Goal: Task Accomplishment & Management: Complete application form

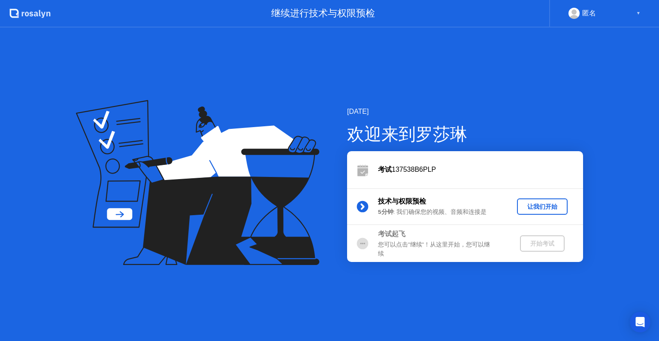
click at [532, 210] on div "让我们开始" at bounding box center [542, 207] width 44 height 8
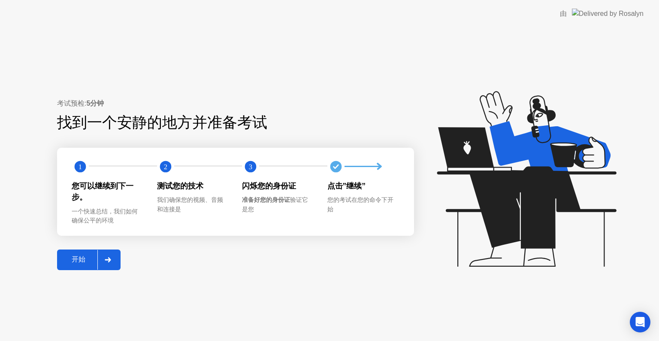
click at [80, 262] on div "开始" at bounding box center [79, 259] width 38 height 9
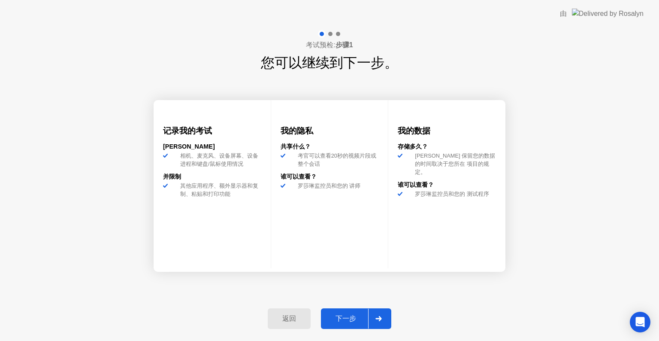
click at [350, 330] on div "返回 下一步" at bounding box center [330, 318] width 134 height 39
click at [351, 322] on div "下一步" at bounding box center [345, 318] width 45 height 9
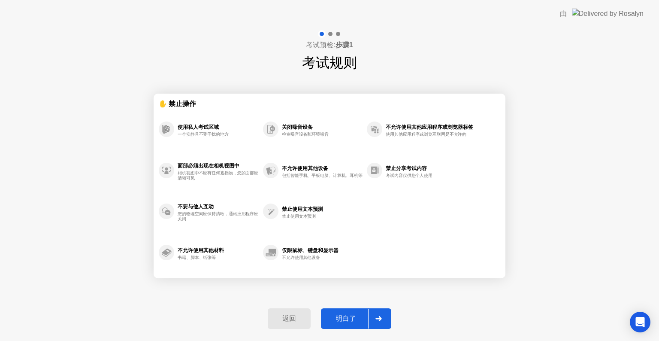
click at [351, 322] on div "明白了" at bounding box center [345, 318] width 45 height 9
select select "**********"
select select "*******"
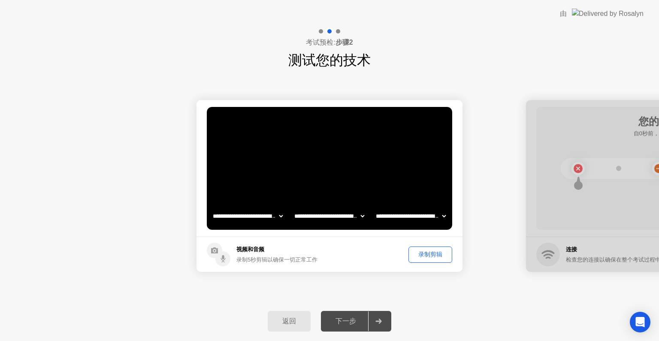
click at [419, 258] on div "录制剪辑" at bounding box center [430, 254] width 38 height 8
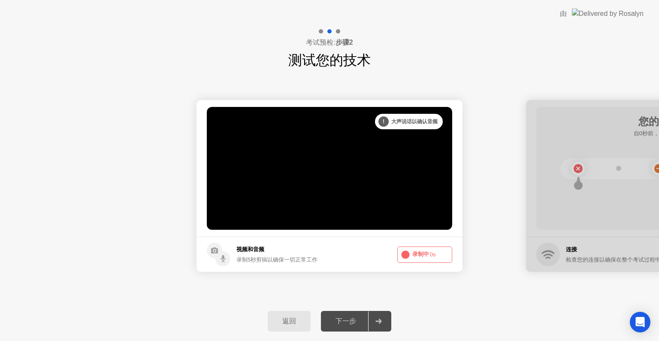
click at [419, 258] on button "录制中 0s" at bounding box center [424, 254] width 55 height 16
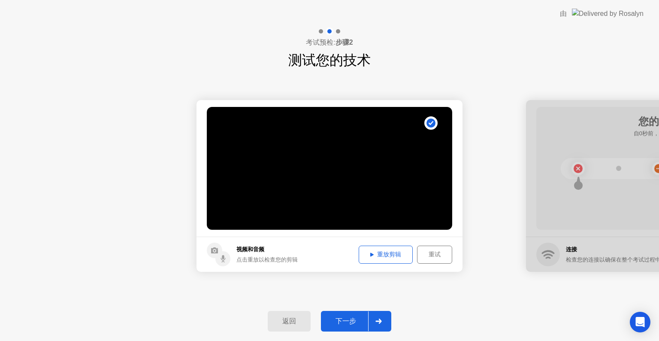
click at [426, 253] on div "重试" at bounding box center [434, 254] width 29 height 8
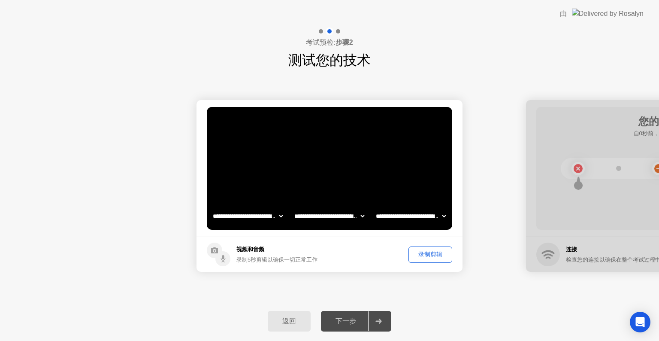
click at [426, 254] on div "录制剪辑" at bounding box center [430, 254] width 38 height 8
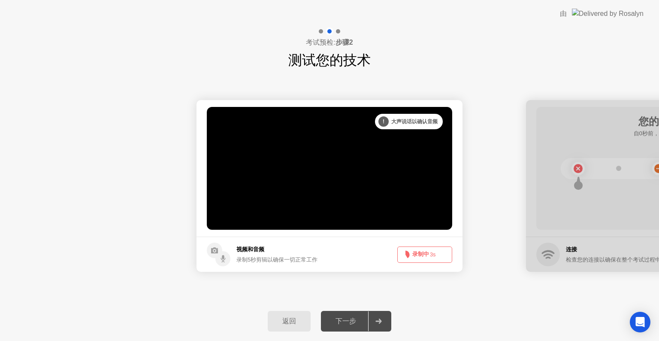
click at [426, 254] on button "录制中 3s" at bounding box center [424, 254] width 55 height 16
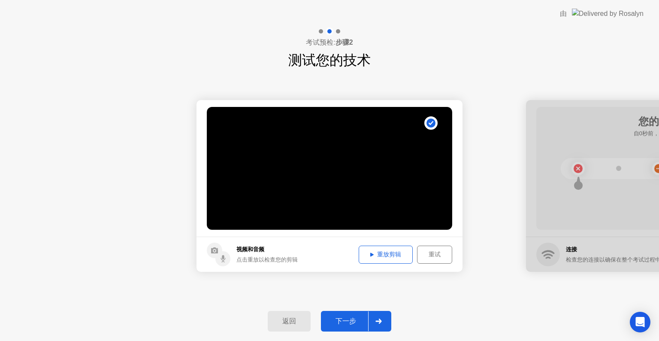
click at [358, 319] on div "下一步" at bounding box center [345, 321] width 45 height 9
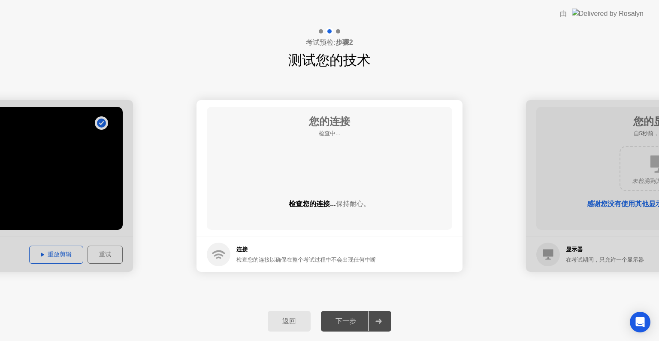
click at [358, 319] on div "下一步" at bounding box center [345, 321] width 45 height 9
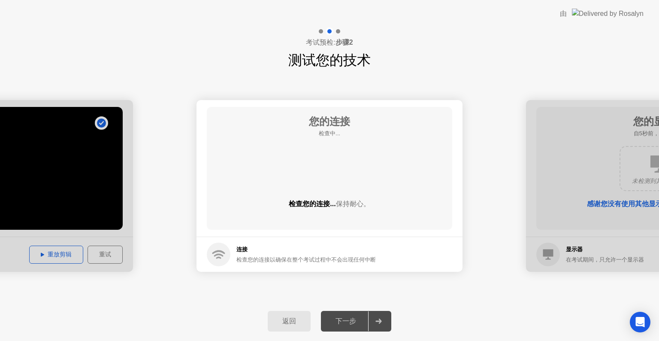
click at [358, 319] on div "下一步" at bounding box center [345, 321] width 45 height 9
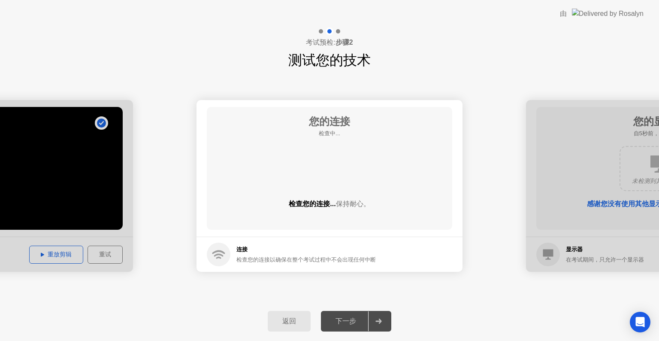
click at [358, 319] on div "下一步" at bounding box center [345, 321] width 45 height 9
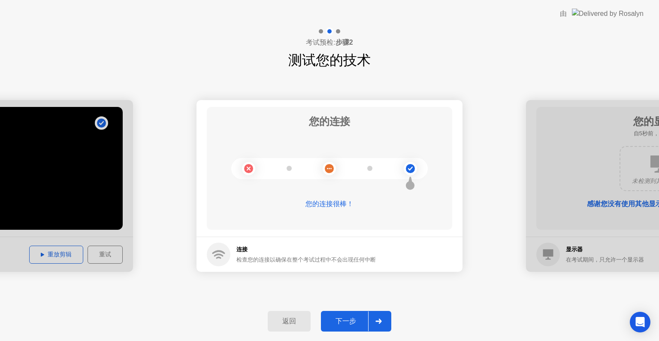
click at [358, 319] on div "下一步" at bounding box center [345, 321] width 45 height 9
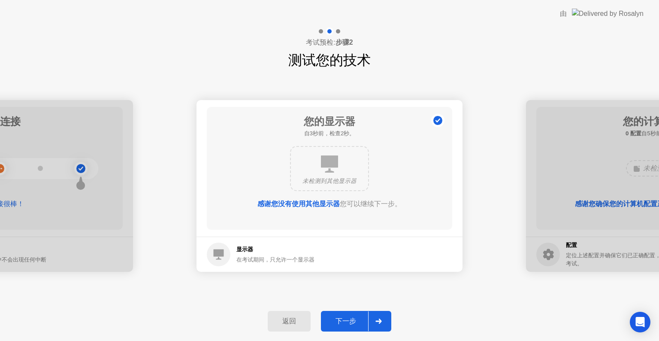
click at [358, 319] on div "下一步" at bounding box center [345, 321] width 45 height 9
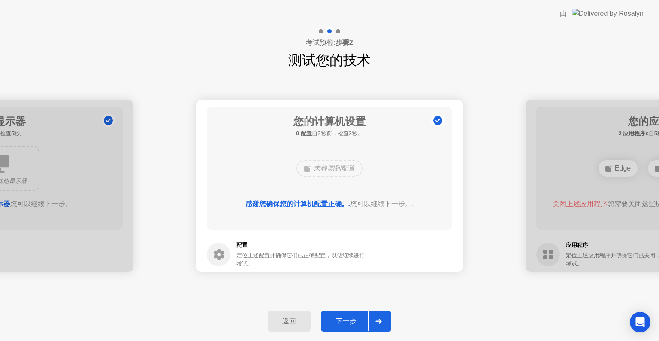
click at [358, 319] on div "下一步" at bounding box center [345, 321] width 45 height 9
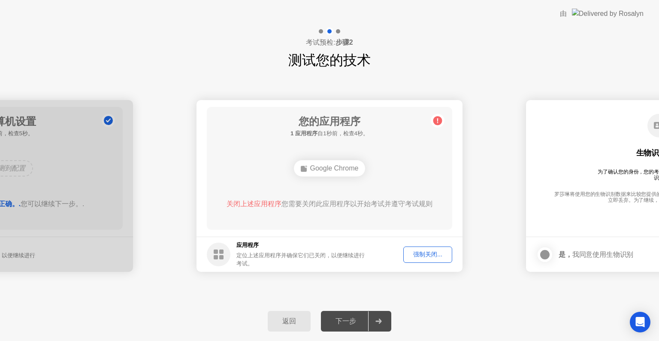
click at [334, 163] on div "Google Chrome" at bounding box center [330, 168] width 72 height 16
click at [357, 317] on div "下一步" at bounding box center [345, 321] width 45 height 9
drag, startPoint x: 422, startPoint y: 265, endPoint x: 429, endPoint y: 251, distance: 15.9
click at [429, 251] on footer "应用程序 定位上述应用程序并确保它们已关闭，以便继续进行考试。 强制关闭..." at bounding box center [330, 253] width 266 height 35
click at [429, 251] on div "强制关闭..." at bounding box center [427, 254] width 43 height 8
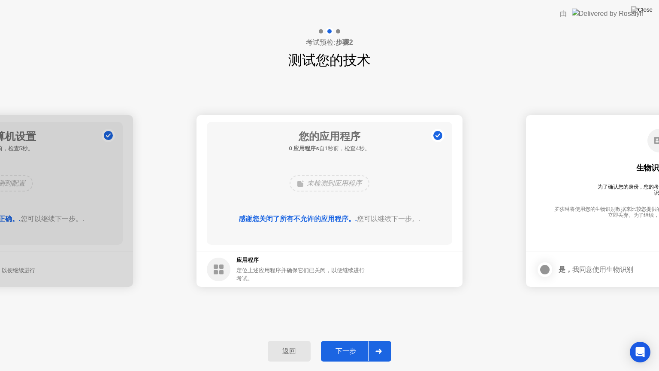
click at [340, 340] on button "下一步" at bounding box center [356, 351] width 70 height 21
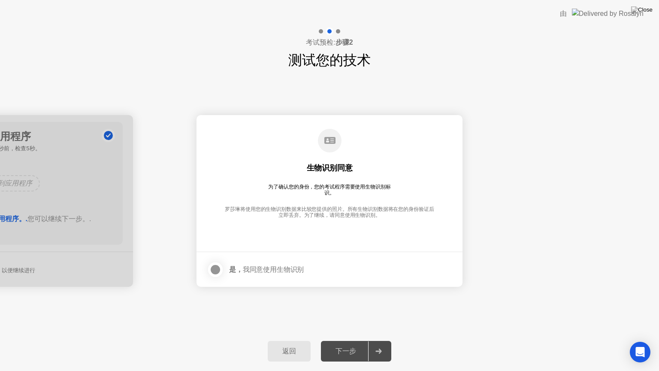
click at [215, 270] on div at bounding box center [215, 269] width 10 height 10
drag, startPoint x: 193, startPoint y: 355, endPoint x: 210, endPoint y: 314, distance: 44.7
click at [210, 314] on div "**********" at bounding box center [329, 200] width 659 height 261
click at [343, 340] on div "下一步" at bounding box center [345, 351] width 45 height 9
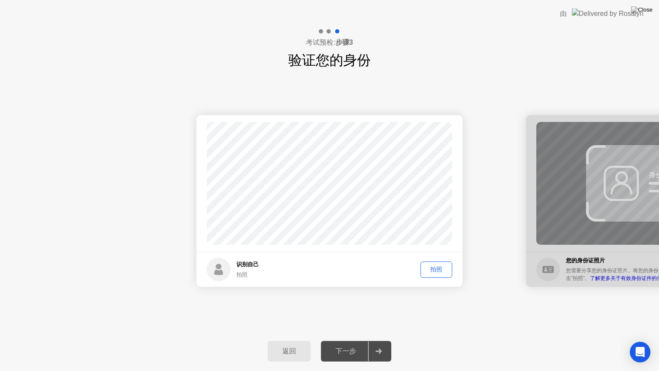
click at [438, 265] on div "拍照" at bounding box center [436, 269] width 26 height 8
click at [343, 340] on div "下一步" at bounding box center [345, 351] width 45 height 9
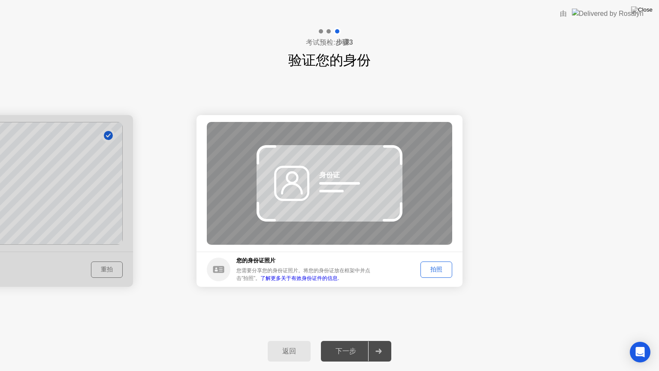
click at [434, 262] on button "拍照" at bounding box center [436, 269] width 32 height 16
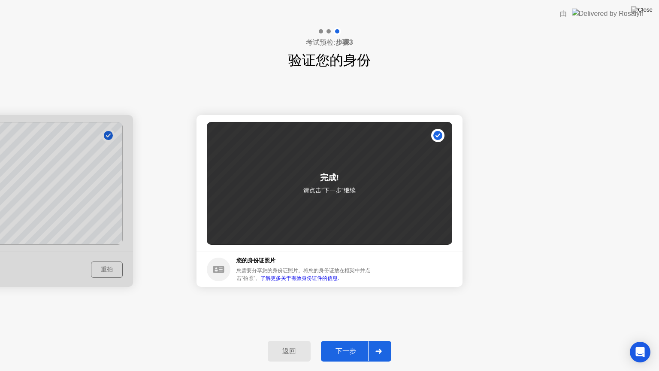
click at [345, 340] on div "下一步" at bounding box center [345, 351] width 45 height 9
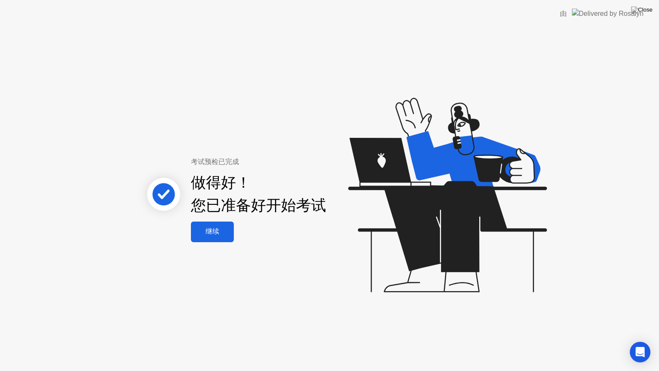
click at [214, 233] on div "继续" at bounding box center [212, 231] width 38 height 9
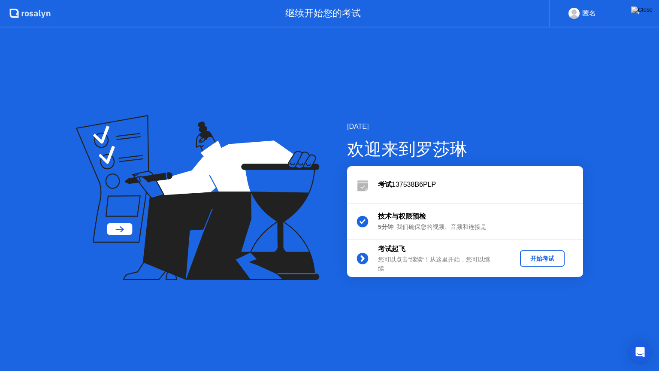
click at [543, 250] on button "开始考试" at bounding box center [542, 258] width 45 height 16
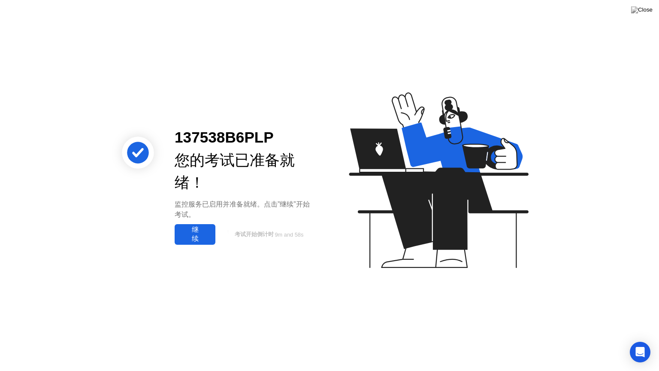
click at [211, 240] on div "继续" at bounding box center [195, 234] width 36 height 18
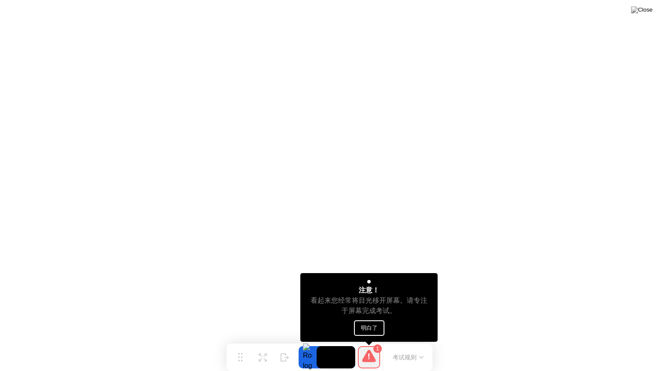
click at [382, 319] on div "注意！ 看起来您经常将目光移开屏幕。请专注于屏幕完成考试。 明白了" at bounding box center [369, 307] width 138 height 69
drag, startPoint x: 382, startPoint y: 319, endPoint x: 378, endPoint y: 344, distance: 24.8
click at [378, 340] on div "1 注意！ 看起来您经常将目光移开屏幕。请专注于屏幕完成考试。 明白了" at bounding box center [368, 357] width 27 height 22
drag, startPoint x: 378, startPoint y: 344, endPoint x: 381, endPoint y: 339, distance: 5.8
click at [381, 340] on div "1 注意！ 看起来您经常将目光移开屏幕。请专注于屏幕完成考试。 明白了" at bounding box center [368, 357] width 27 height 22
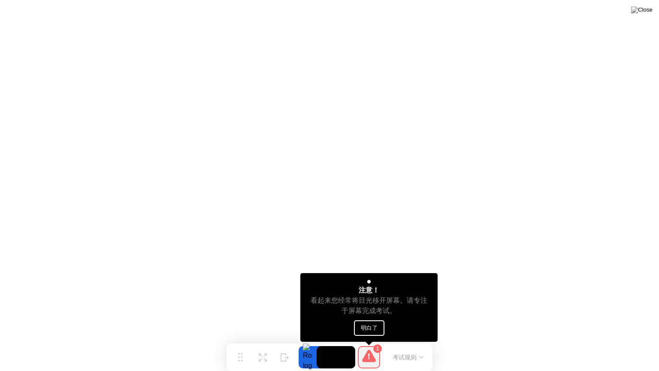
click at [381, 339] on div "注意！ 看起来您经常将目光移开屏幕。请专注于屏幕完成考试。 明白了" at bounding box center [369, 307] width 138 height 69
click at [381, 338] on div "注意！ 看起来您经常将目光移开屏幕。请专注于屏幕完成考试。 明白了" at bounding box center [369, 307] width 138 height 69
click at [381, 337] on div "注意！ 看起来您经常将目光移开屏幕。请专注于屏幕完成考试。 明白了" at bounding box center [369, 307] width 138 height 69
click at [381, 331] on button "明白了" at bounding box center [369, 327] width 30 height 15
